Goal: Check status: Check status

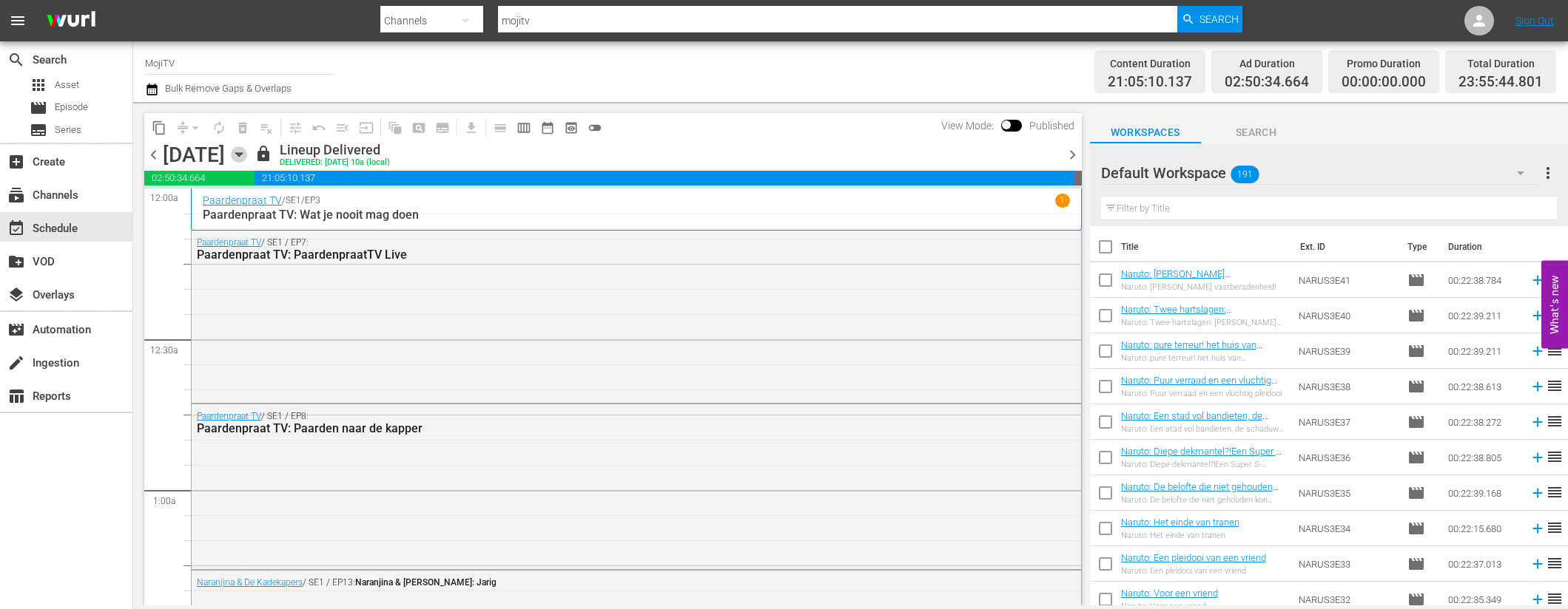
click at [242, 153] on icon "button" at bounding box center [238, 155] width 7 height 4
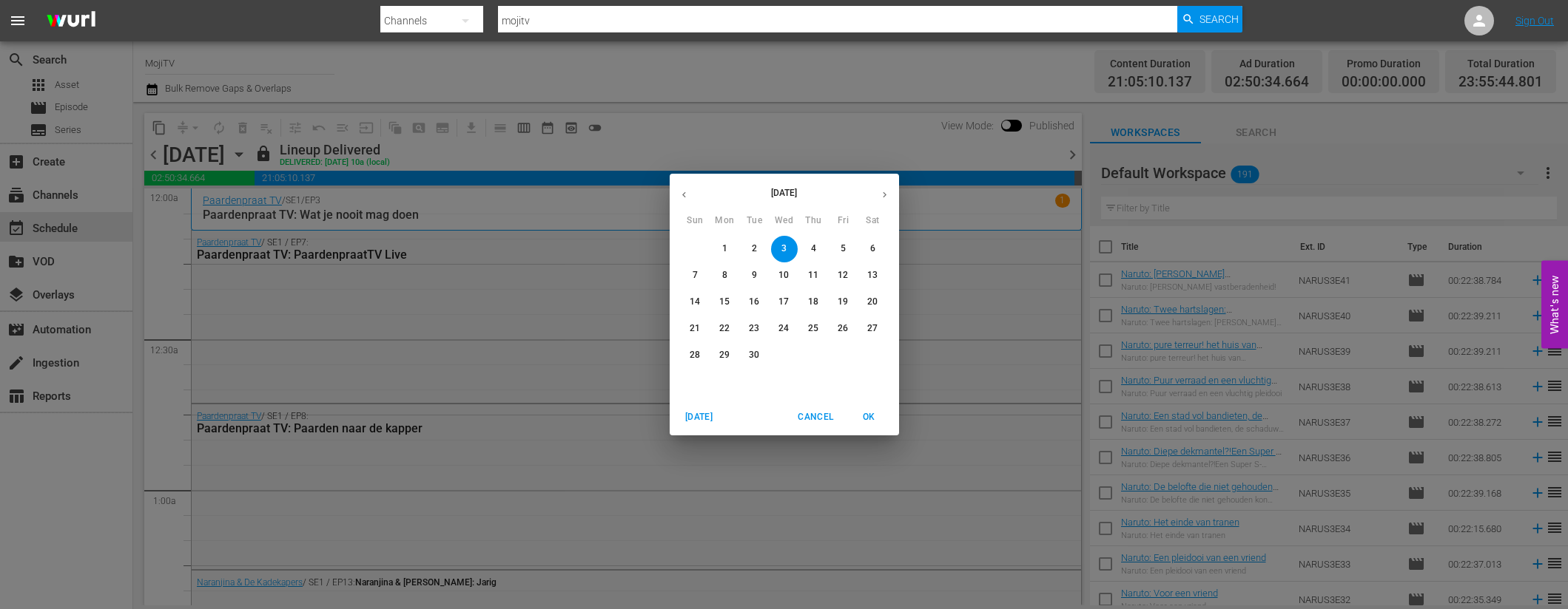
click at [749, 348] on button "30" at bounding box center [754, 355] width 26 height 26
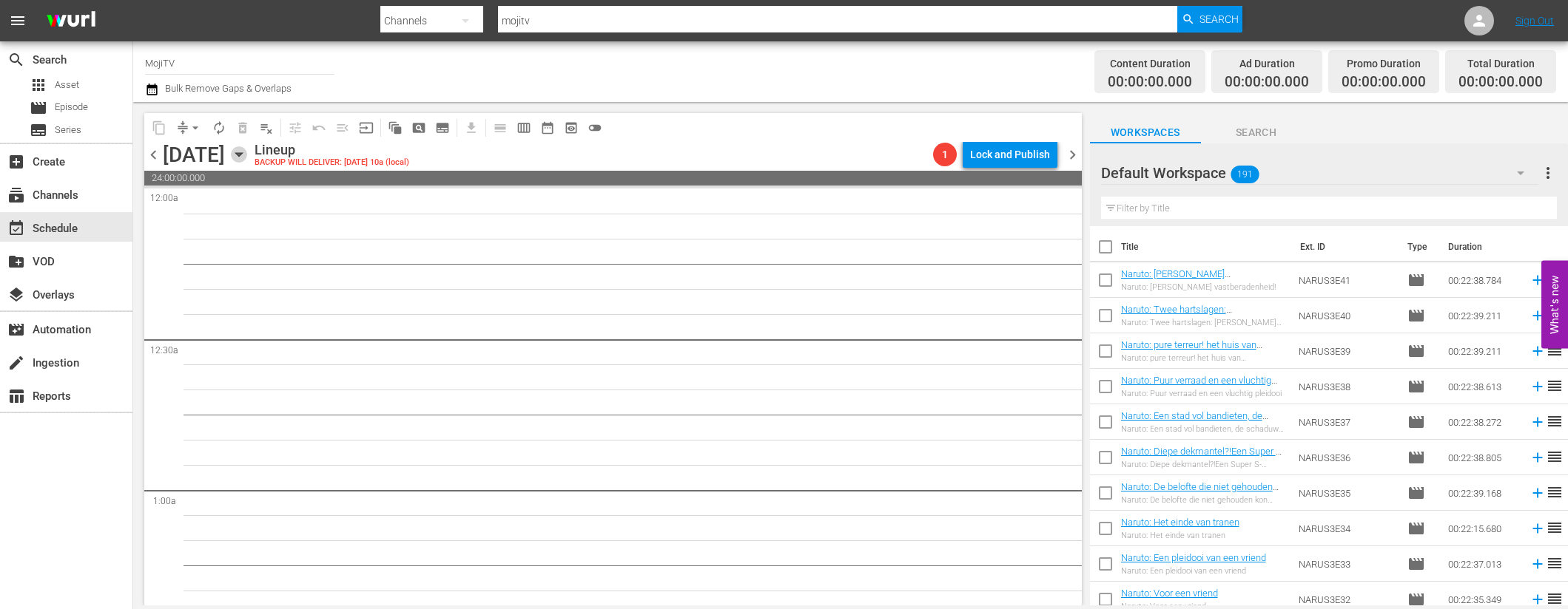
click at [242, 155] on icon "button" at bounding box center [238, 155] width 7 height 4
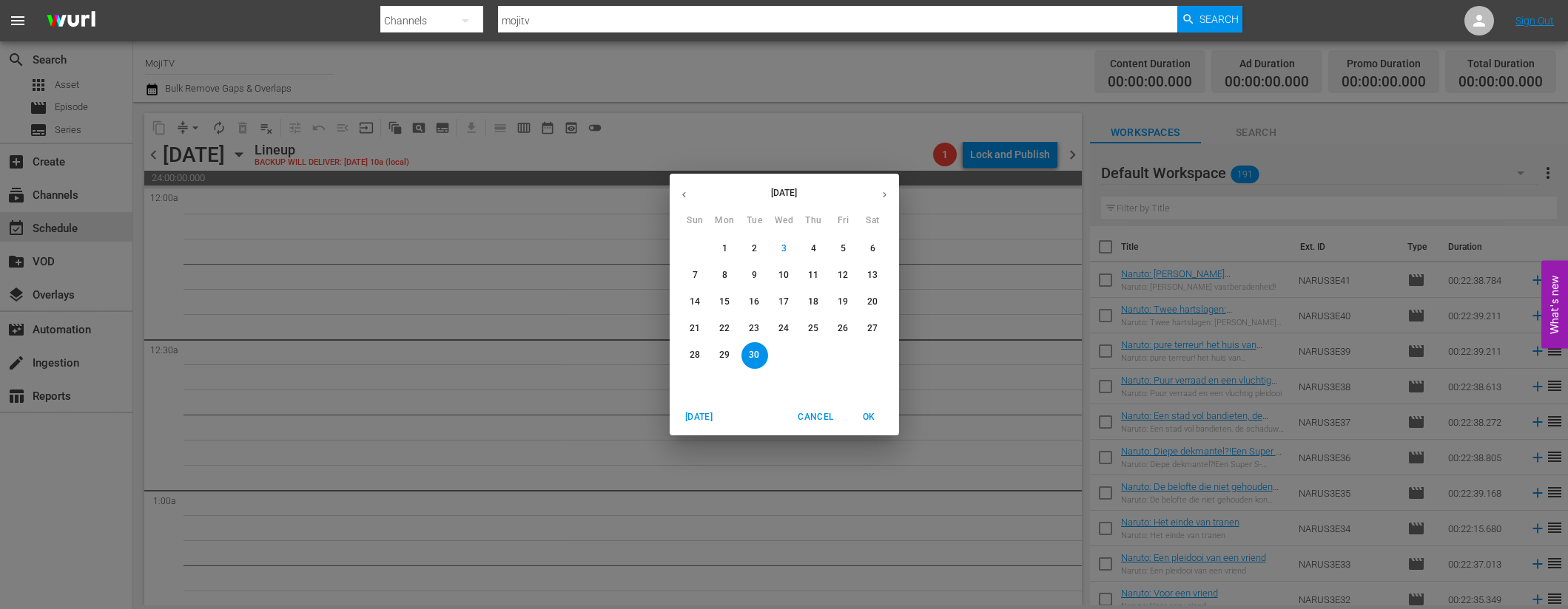
click at [758, 321] on button "23" at bounding box center [754, 328] width 26 height 26
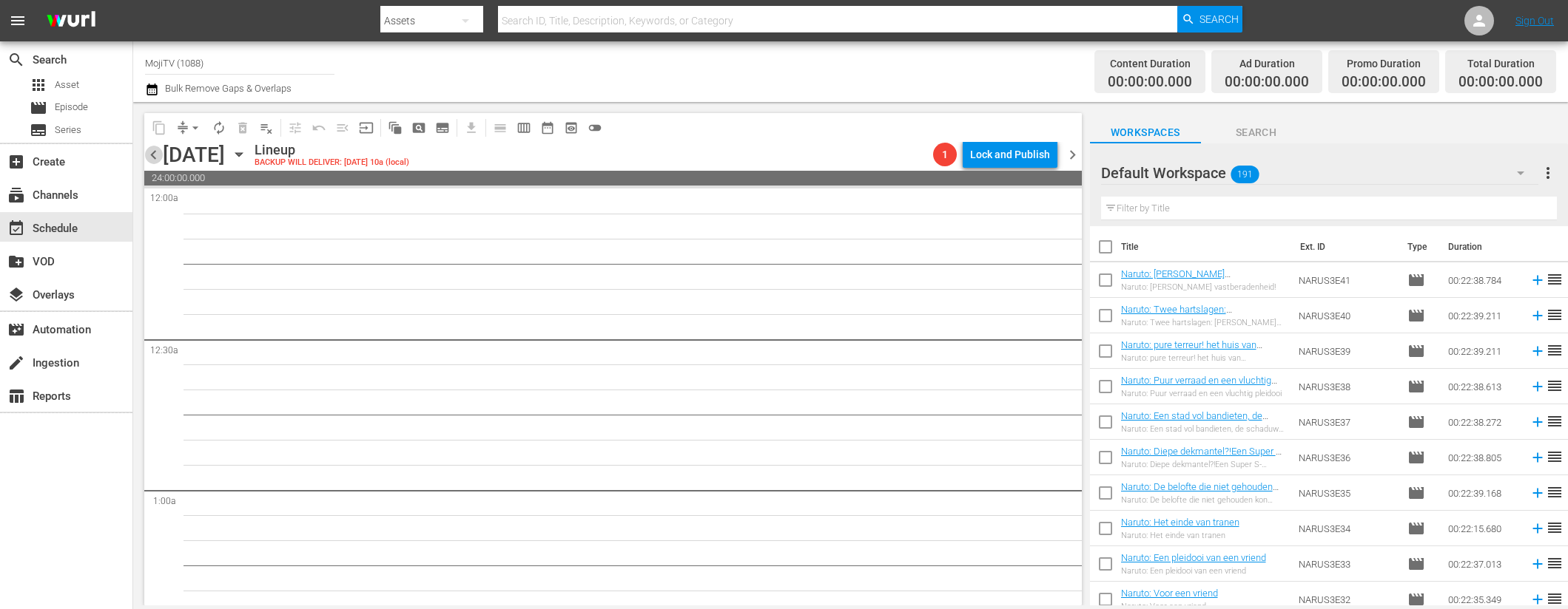
click at [158, 148] on span "chevron_left" at bounding box center [153, 154] width 19 height 19
